Goal: Task Accomplishment & Management: Use online tool/utility

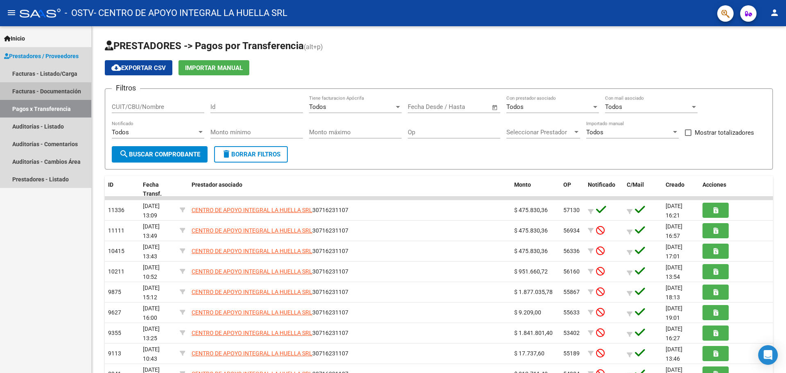
click at [50, 95] on link "Facturas - Documentación" at bounding box center [45, 91] width 91 height 18
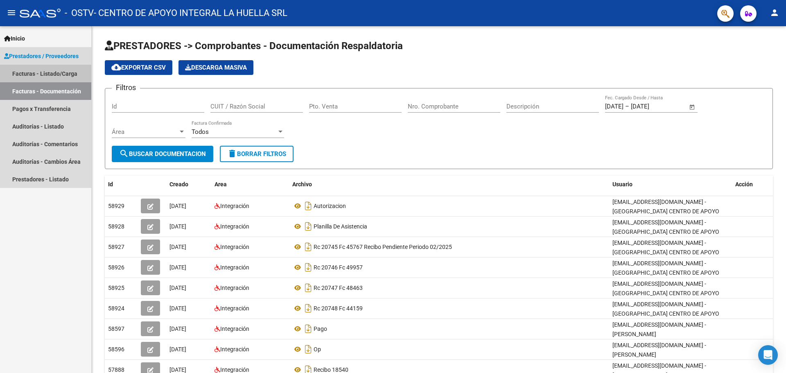
click at [41, 73] on link "Facturas - Listado/Carga" at bounding box center [45, 74] width 91 height 18
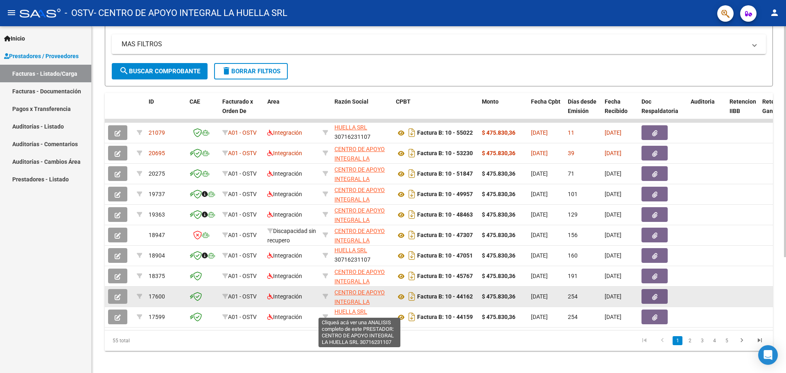
scroll to position [41, 0]
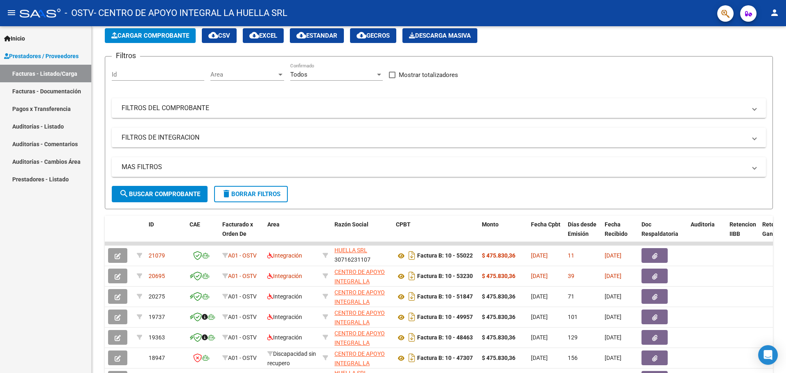
click at [52, 88] on link "Facturas - Documentación" at bounding box center [45, 91] width 91 height 18
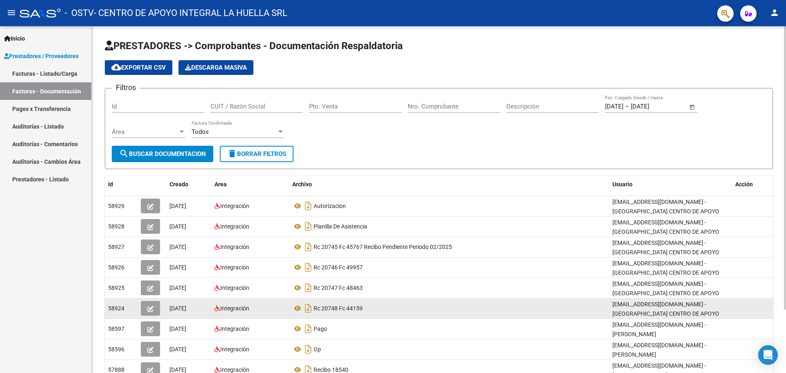
scroll to position [77, 0]
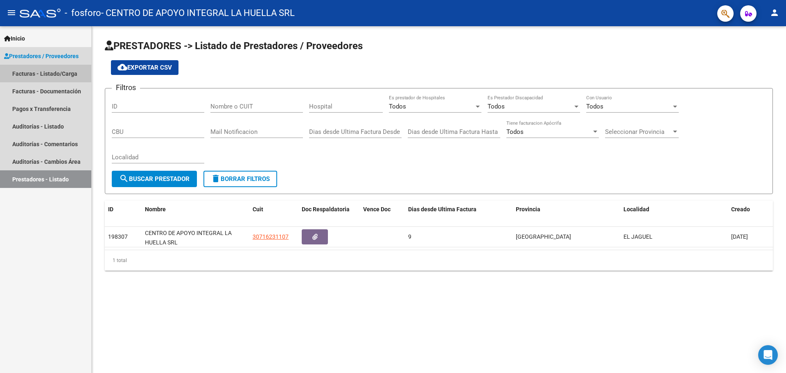
click at [63, 73] on link "Facturas - Listado/Carga" at bounding box center [45, 74] width 91 height 18
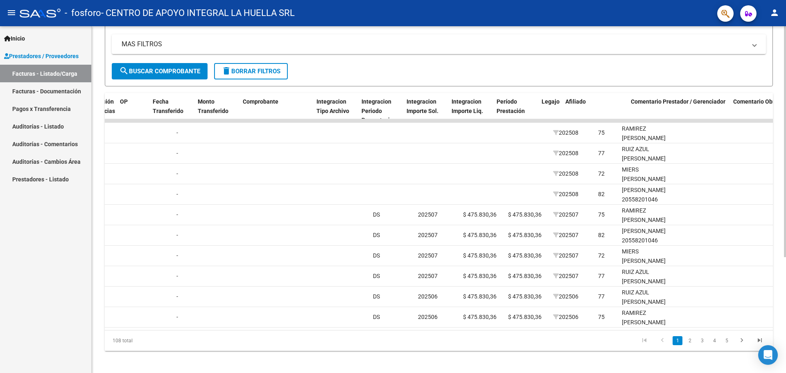
scroll to position [0, 675]
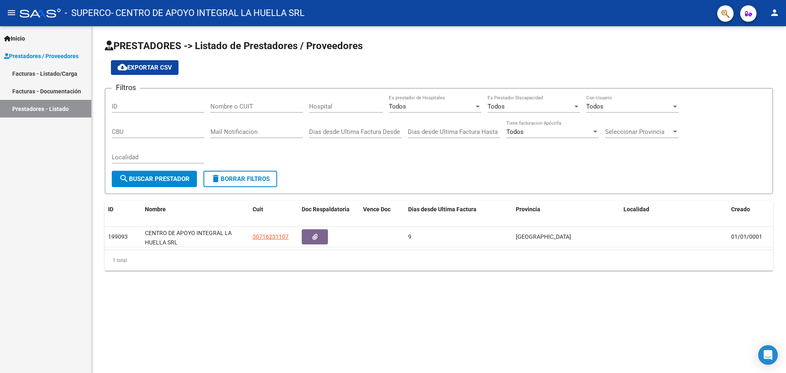
click at [22, 72] on link "Facturas - Listado/Carga" at bounding box center [45, 74] width 91 height 18
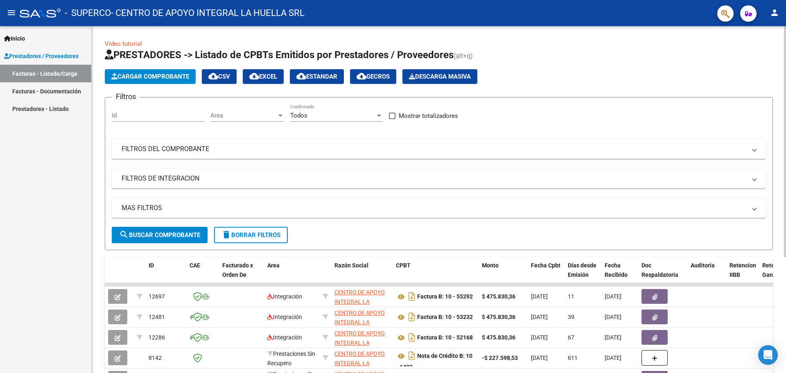
scroll to position [164, 0]
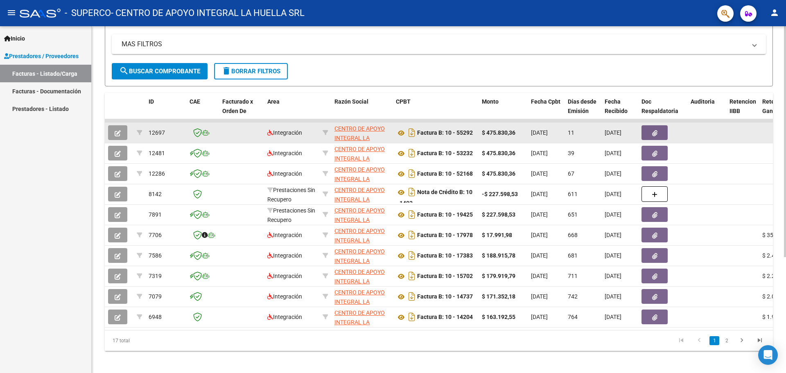
click at [653, 133] on icon "button" at bounding box center [654, 133] width 5 height 6
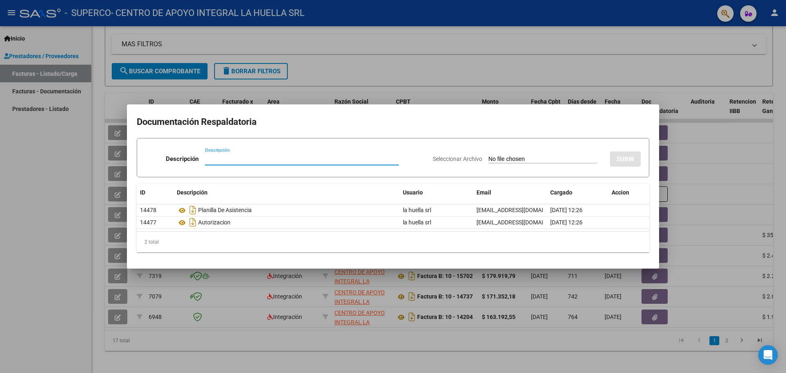
click at [683, 134] on div at bounding box center [393, 186] width 786 height 373
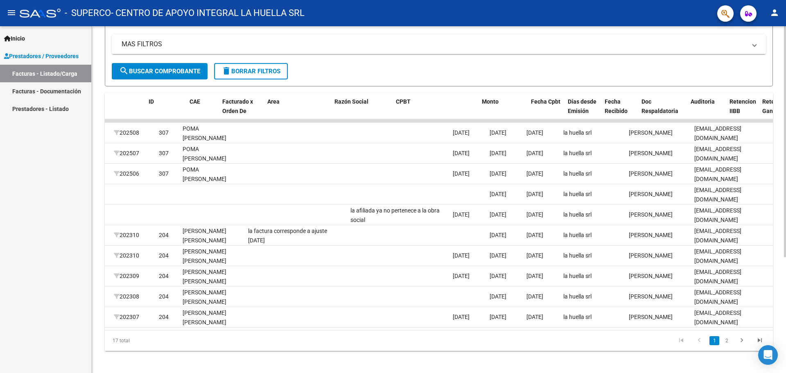
scroll to position [0, 0]
